Goal: Information Seeking & Learning: Find specific fact

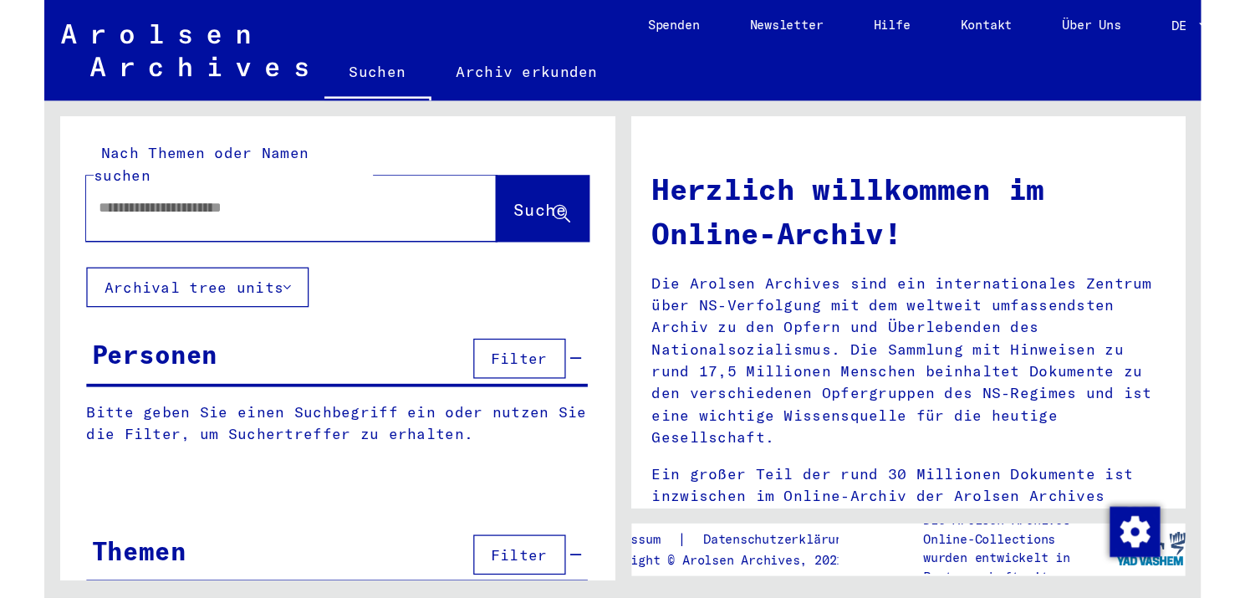
scroll to position [334, 0]
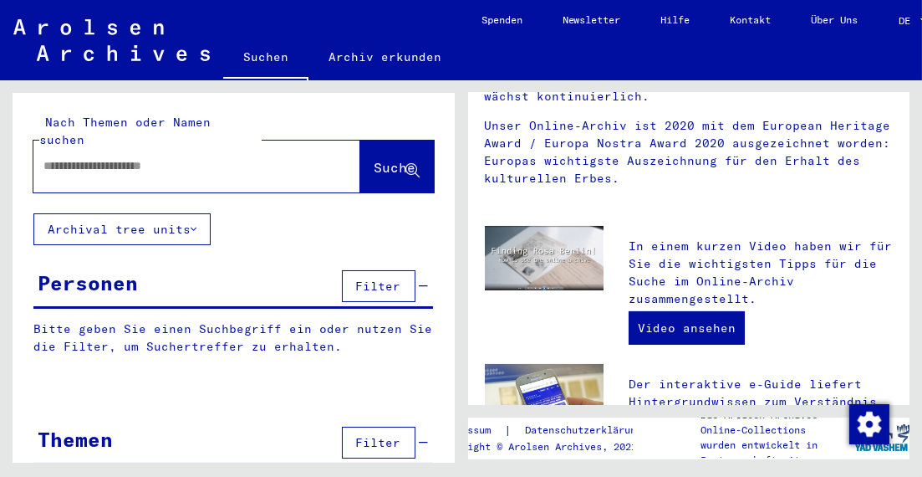
click at [98, 157] on input "text" at bounding box center [176, 166] width 267 height 18
click at [375, 159] on span "Suche" at bounding box center [396, 167] width 42 height 17
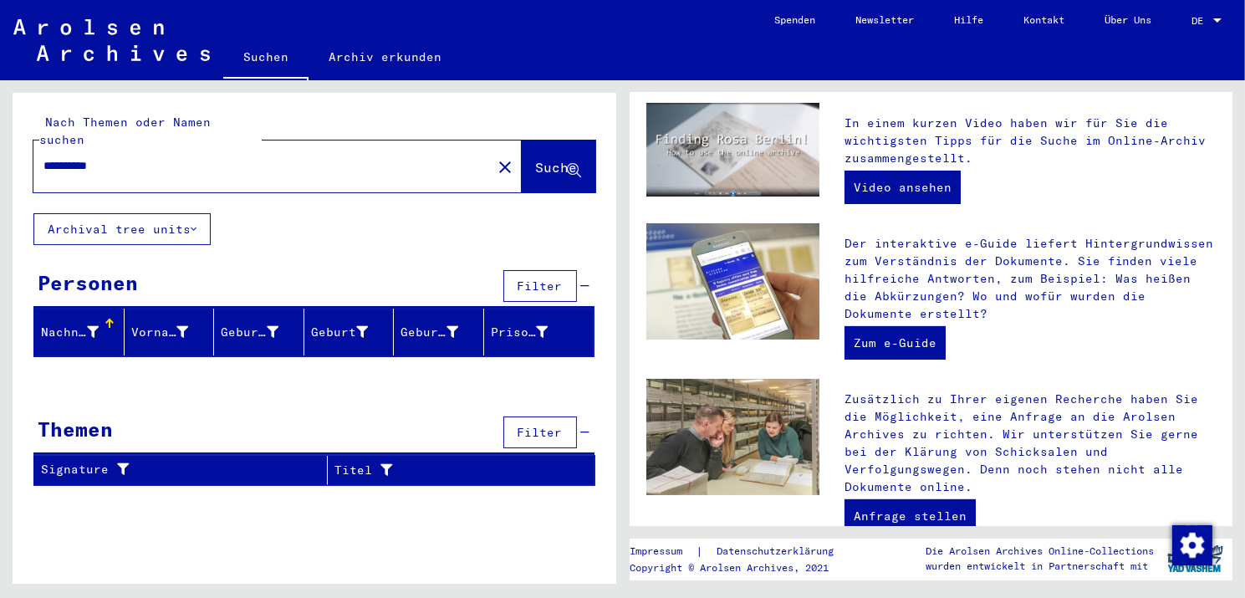
click at [96, 157] on input "**********" at bounding box center [257, 166] width 428 height 18
click at [522, 145] on button "Suche" at bounding box center [559, 166] width 74 height 52
drag, startPoint x: 71, startPoint y: 145, endPoint x: 256, endPoint y: 166, distance: 185.9
click at [256, 166] on div "**********" at bounding box center [252, 166] width 438 height 38
type input "***"
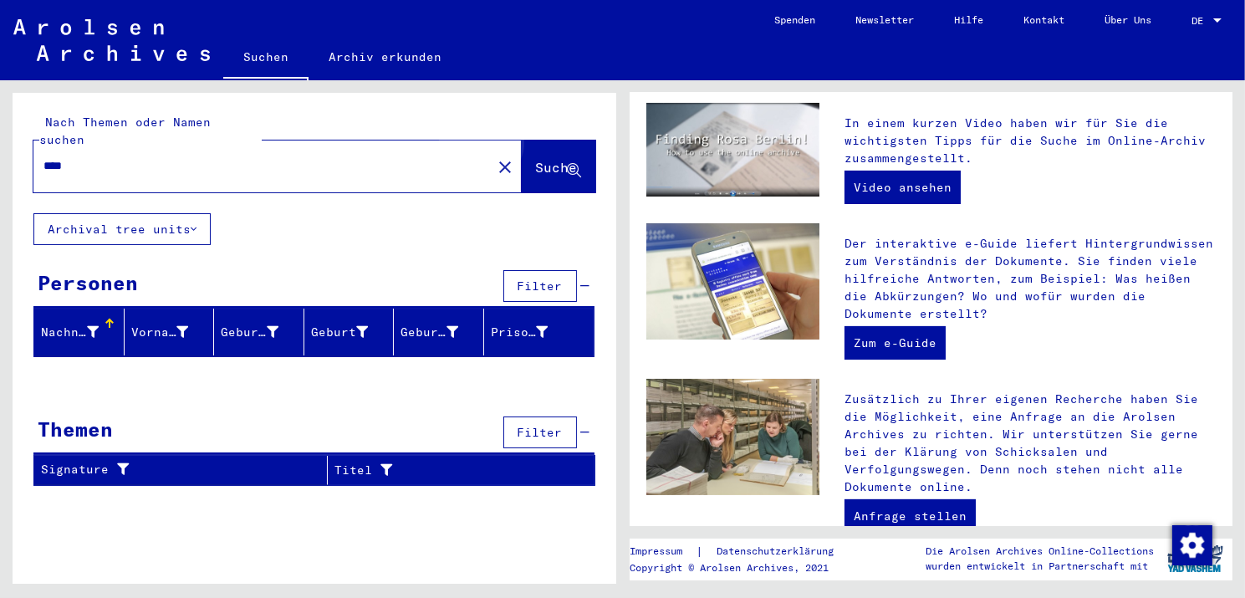
click at [541, 159] on span "Suche" at bounding box center [557, 167] width 42 height 17
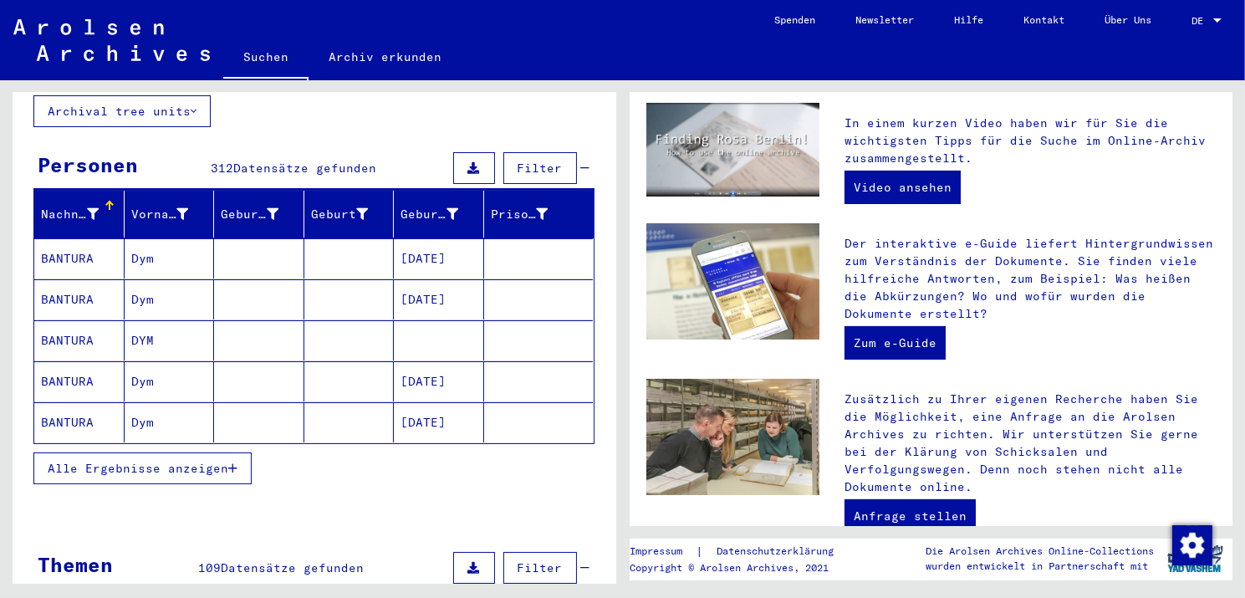
scroll to position [251, 0]
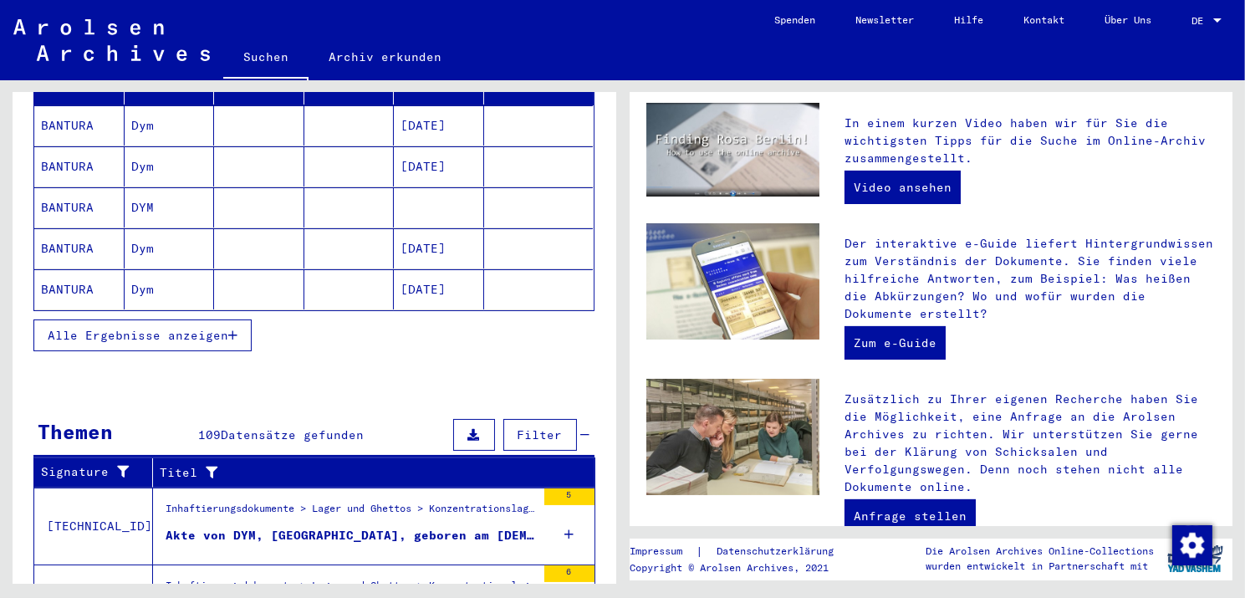
click at [213, 328] on span "Alle Ergebnisse anzeigen" at bounding box center [138, 335] width 181 height 15
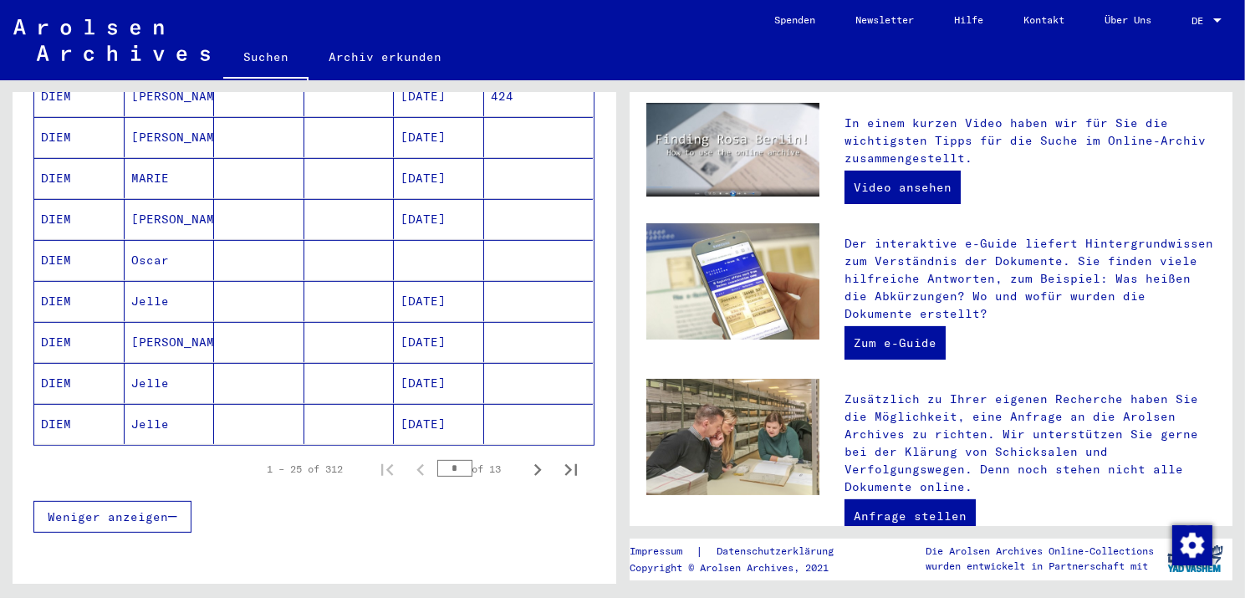
scroll to position [920, 0]
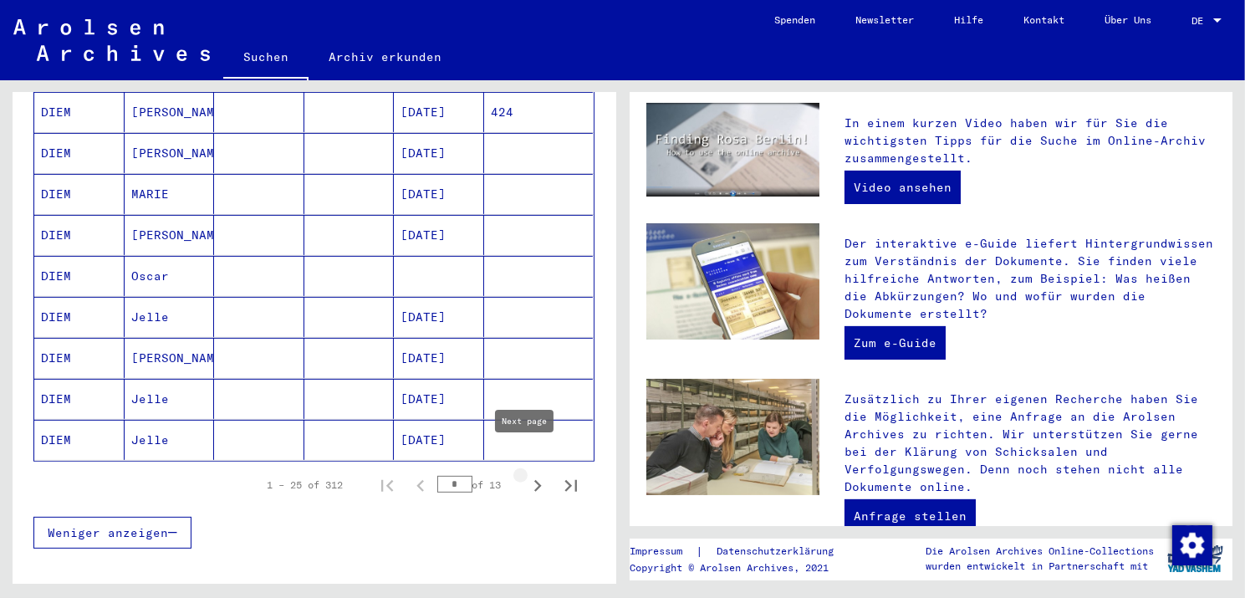
click at [534, 476] on icon "Next page" at bounding box center [538, 486] width 8 height 12
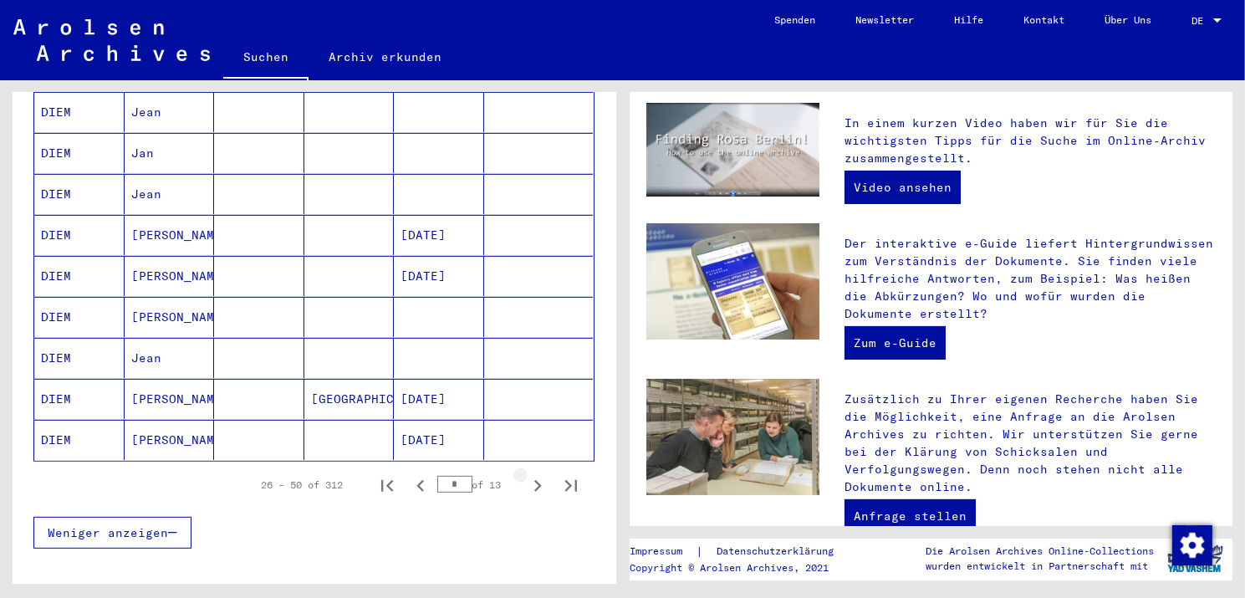
click at [534, 476] on icon "Next page" at bounding box center [538, 486] width 8 height 12
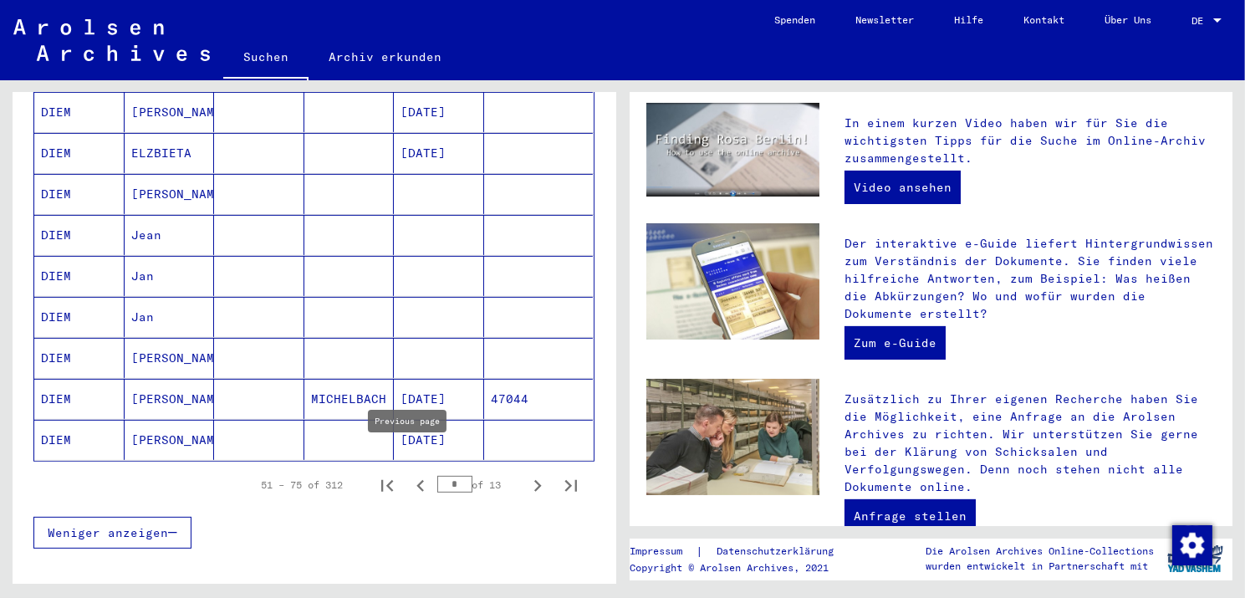
click at [416, 476] on icon "Previous page" at bounding box center [420, 486] width 8 height 12
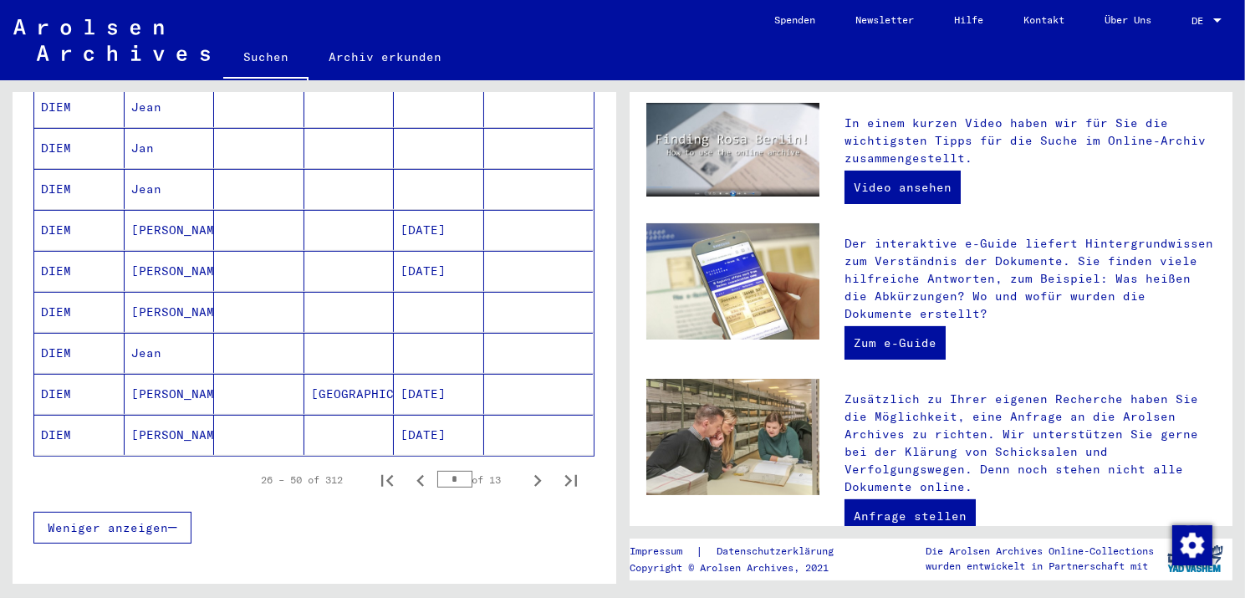
scroll to position [1087, 0]
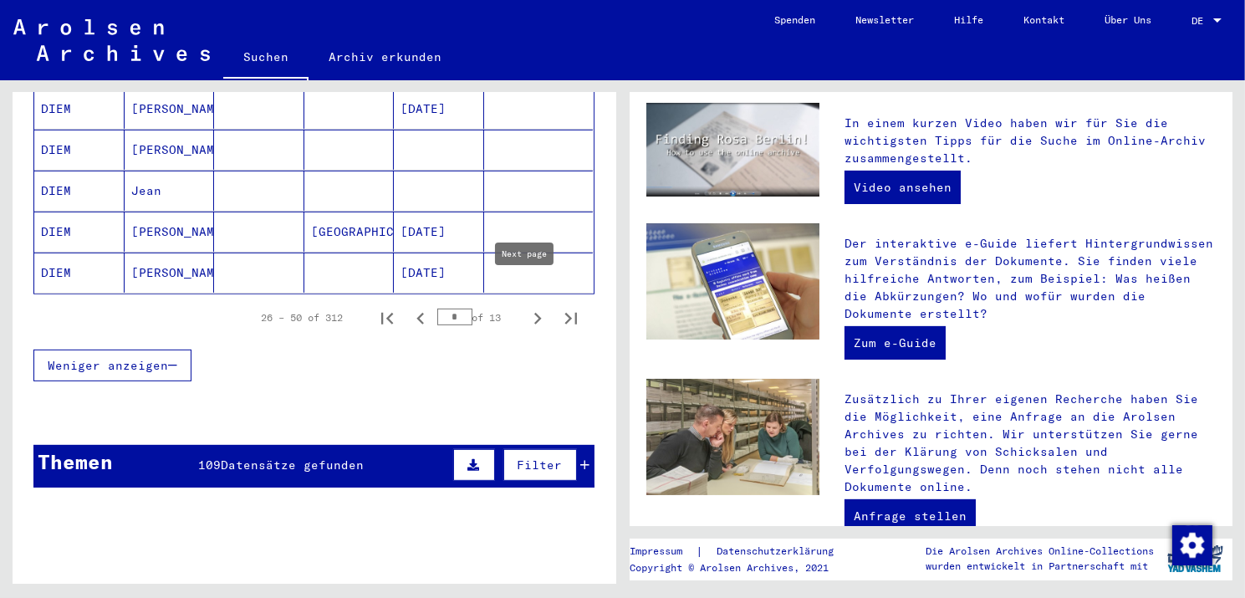
click at [528, 307] on icon "Next page" at bounding box center [537, 318] width 23 height 23
type input "*"
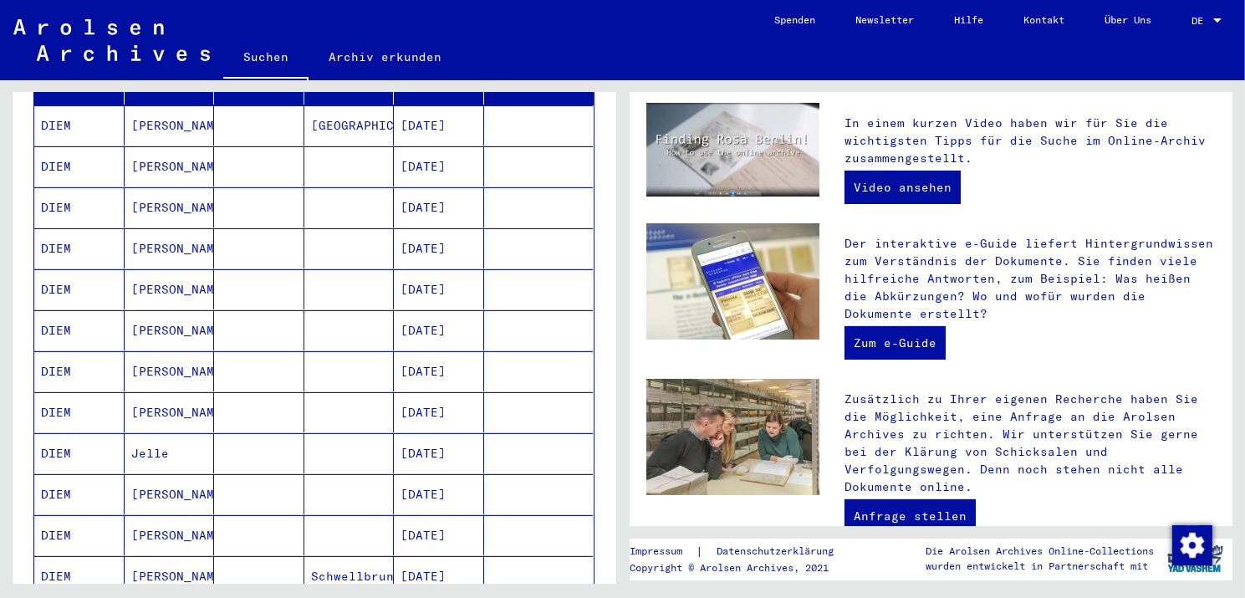
scroll to position [0, 0]
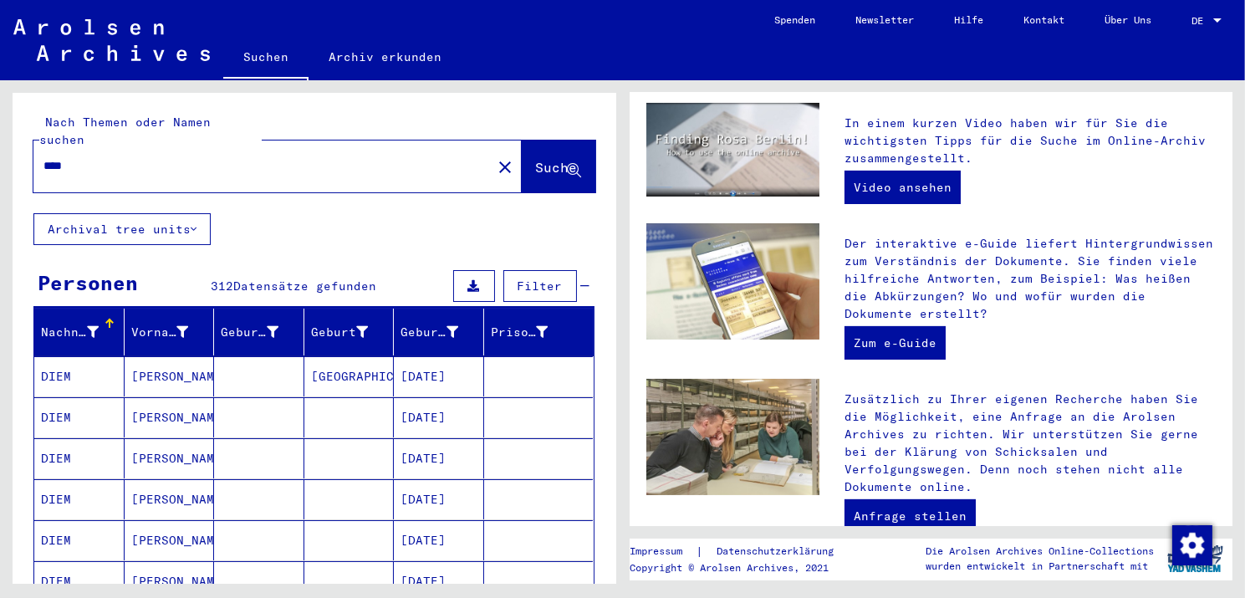
click at [93, 157] on input "***" at bounding box center [257, 166] width 428 height 18
click at [536, 159] on span "Suche" at bounding box center [557, 167] width 42 height 17
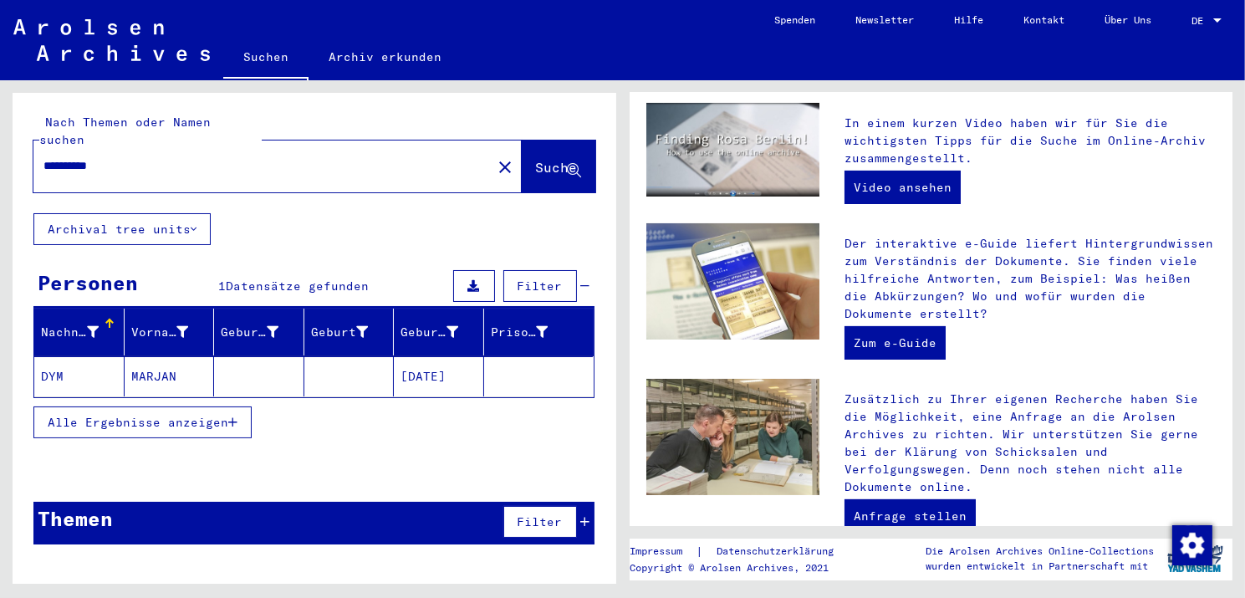
click at [217, 415] on span "Alle Ergebnisse anzeigen" at bounding box center [138, 422] width 181 height 15
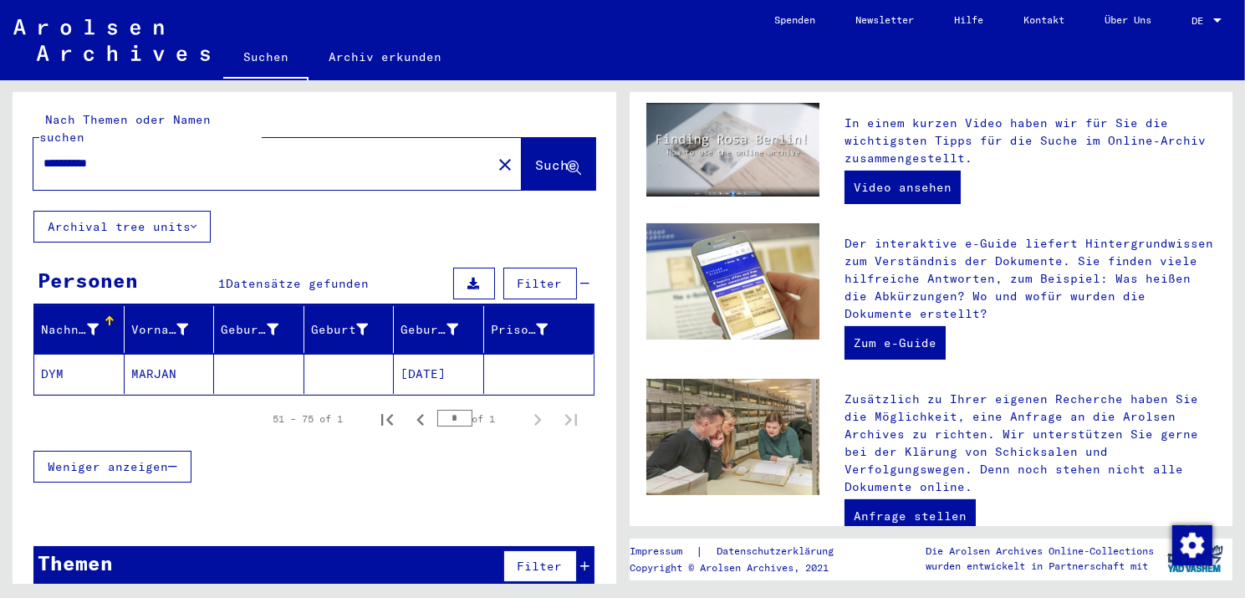
scroll to position [3, 0]
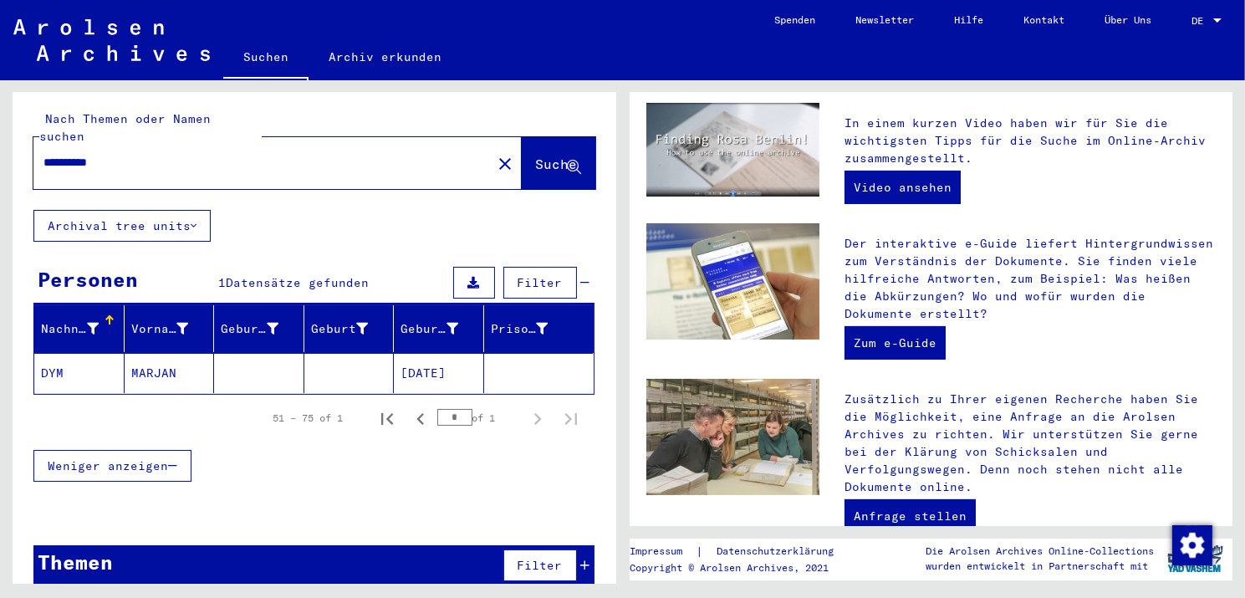
drag, startPoint x: 72, startPoint y: 142, endPoint x: 173, endPoint y: 152, distance: 101.7
click at [171, 154] on input "**********" at bounding box center [257, 163] width 428 height 18
type input "**********"
click at [548, 156] on span "Suche" at bounding box center [557, 164] width 42 height 17
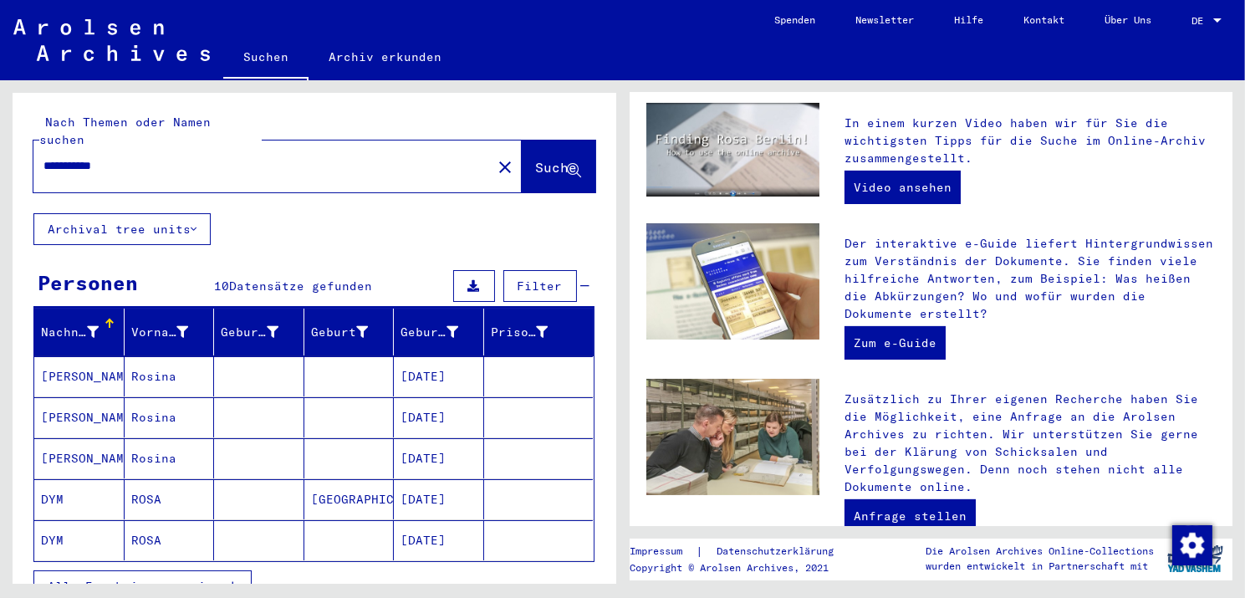
click at [187, 476] on span "Alle Ergebnisse anzeigen" at bounding box center [138, 586] width 181 height 15
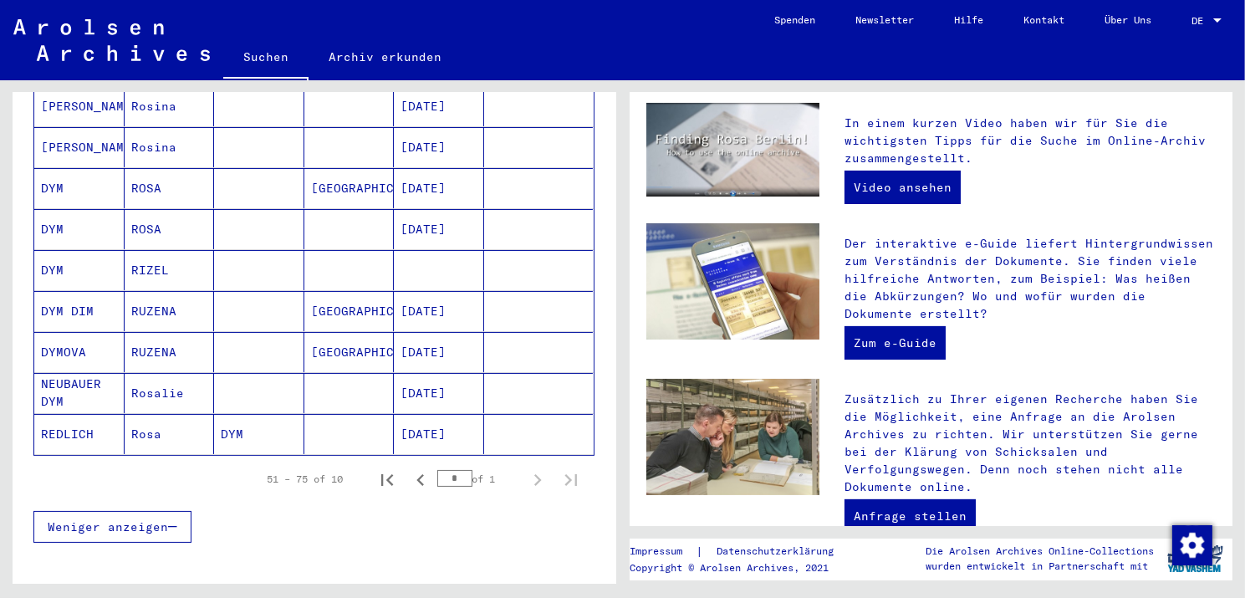
scroll to position [334, 0]
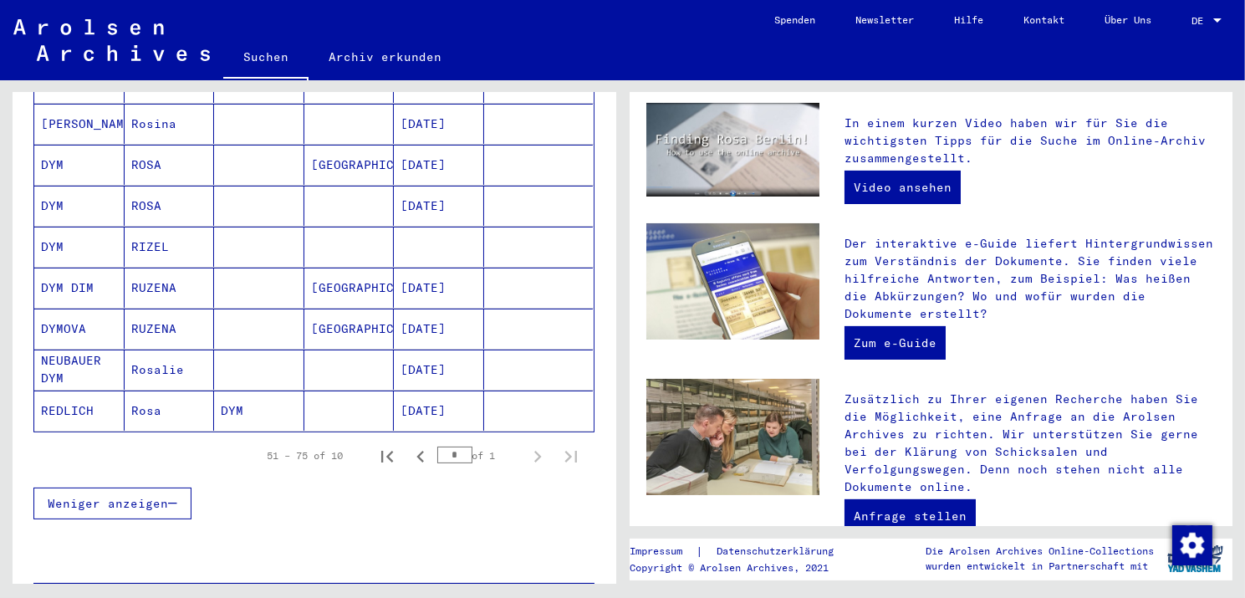
click at [79, 349] on mat-cell "NEUBAUER DYM" at bounding box center [79, 369] width 90 height 40
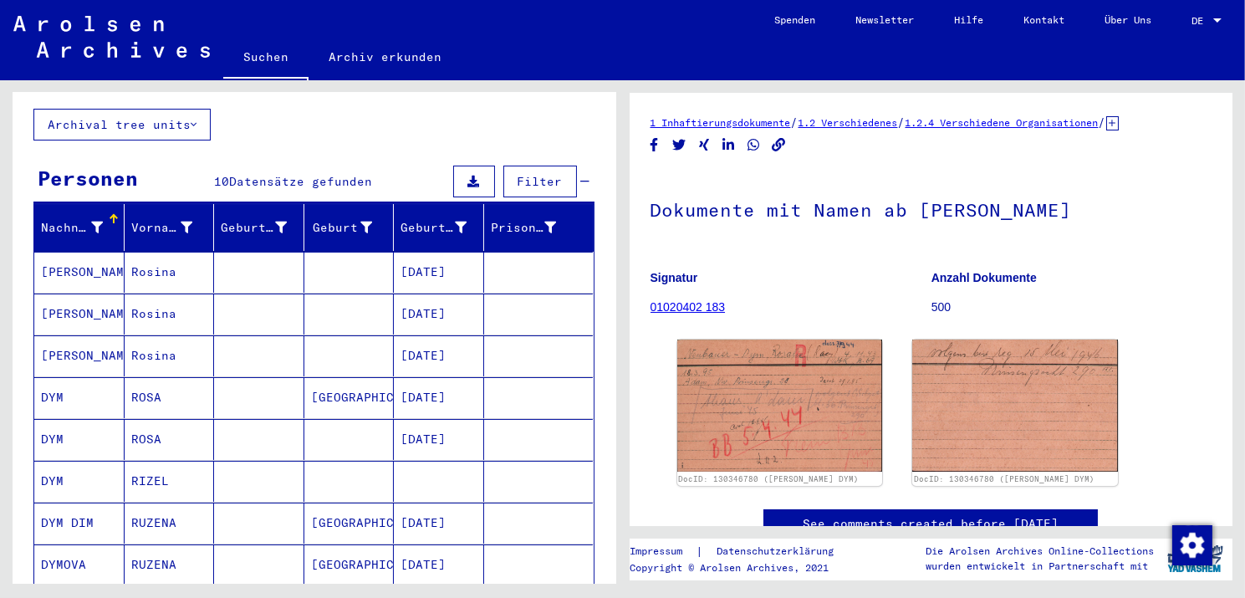
scroll to position [252, 0]
